Goal: Task Accomplishment & Management: Manage account settings

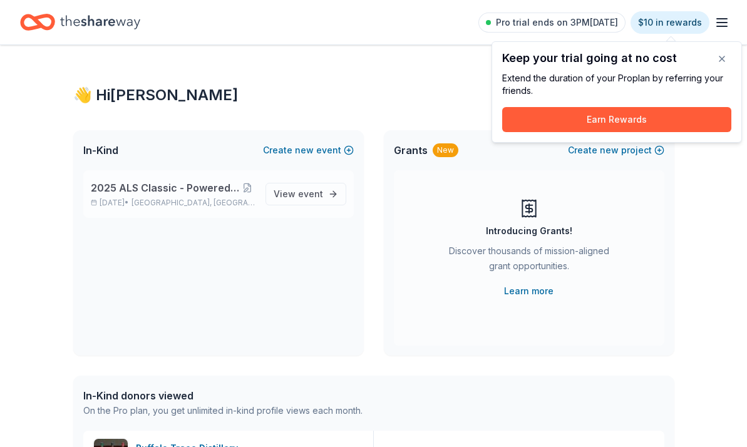
click at [157, 193] on span "2025 ALS Classic - Powered by Blueprint for Hope" at bounding box center [166, 187] width 150 height 15
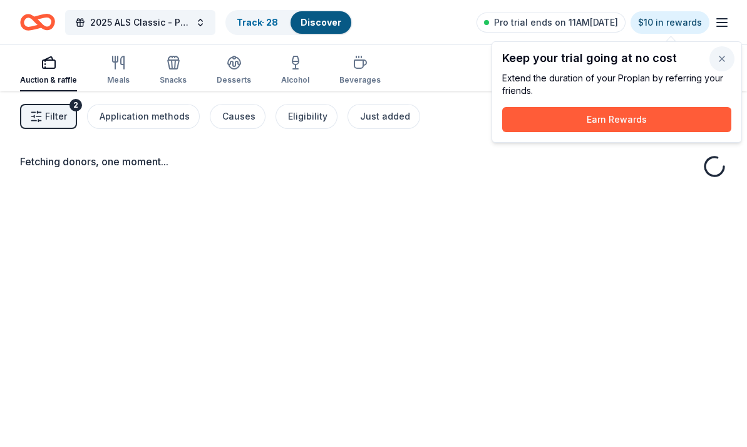
click at [720, 61] on button "button" at bounding box center [722, 58] width 25 height 25
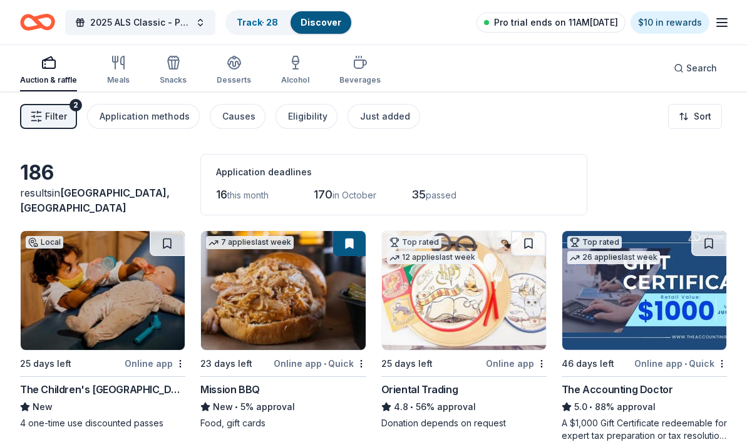
click at [554, 26] on span "Pro trial ends on 11AM[DATE]" at bounding box center [556, 22] width 124 height 15
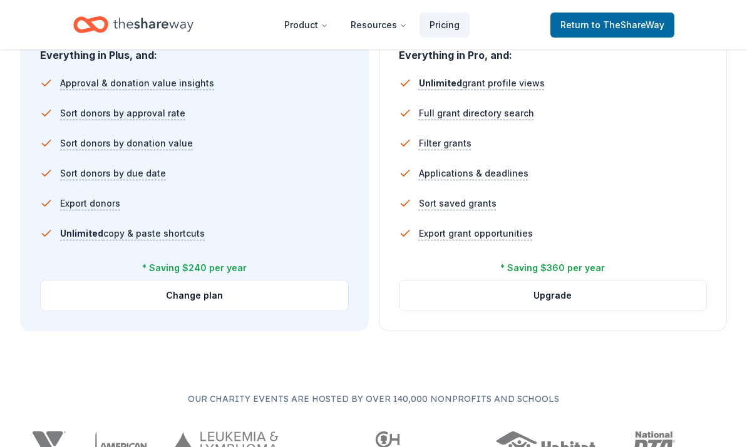
scroll to position [879, 0]
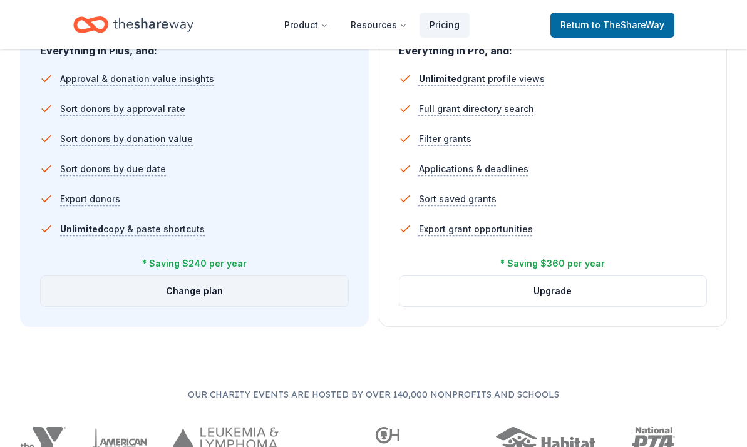
click at [251, 300] on button "Change plan" at bounding box center [195, 291] width 308 height 30
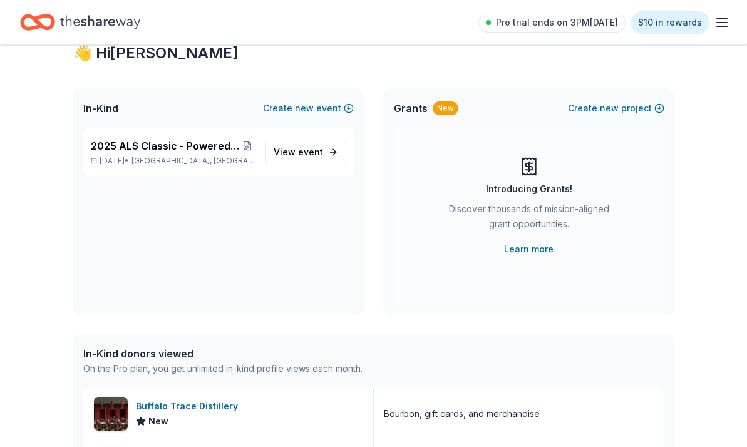
scroll to position [43, 0]
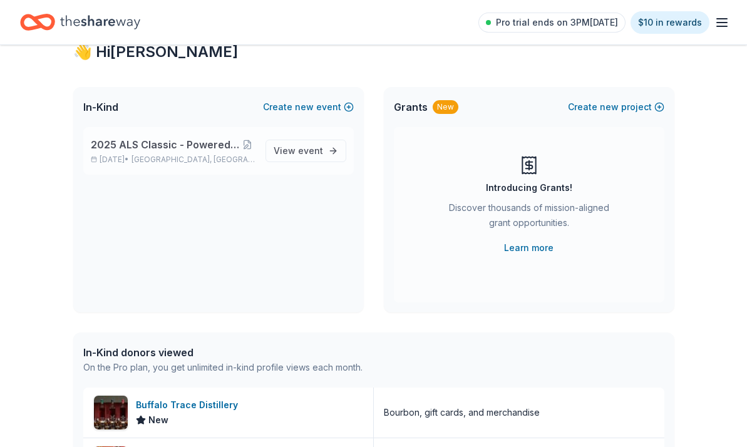
click at [213, 147] on span "2025 ALS Classic - Powered by Blueprint for Hope" at bounding box center [166, 144] width 150 height 15
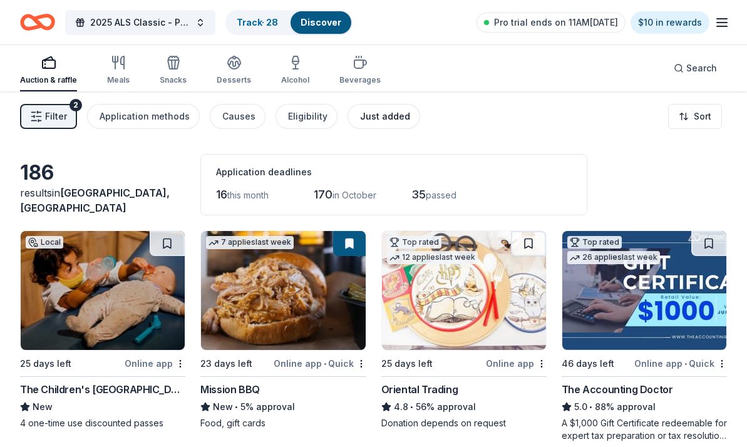
click at [389, 116] on div "Just added" at bounding box center [385, 116] width 50 height 15
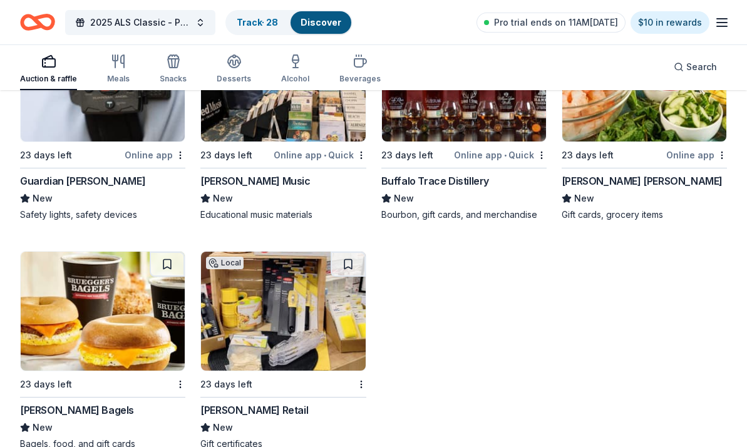
scroll to position [720, 0]
